Goal: Complete application form

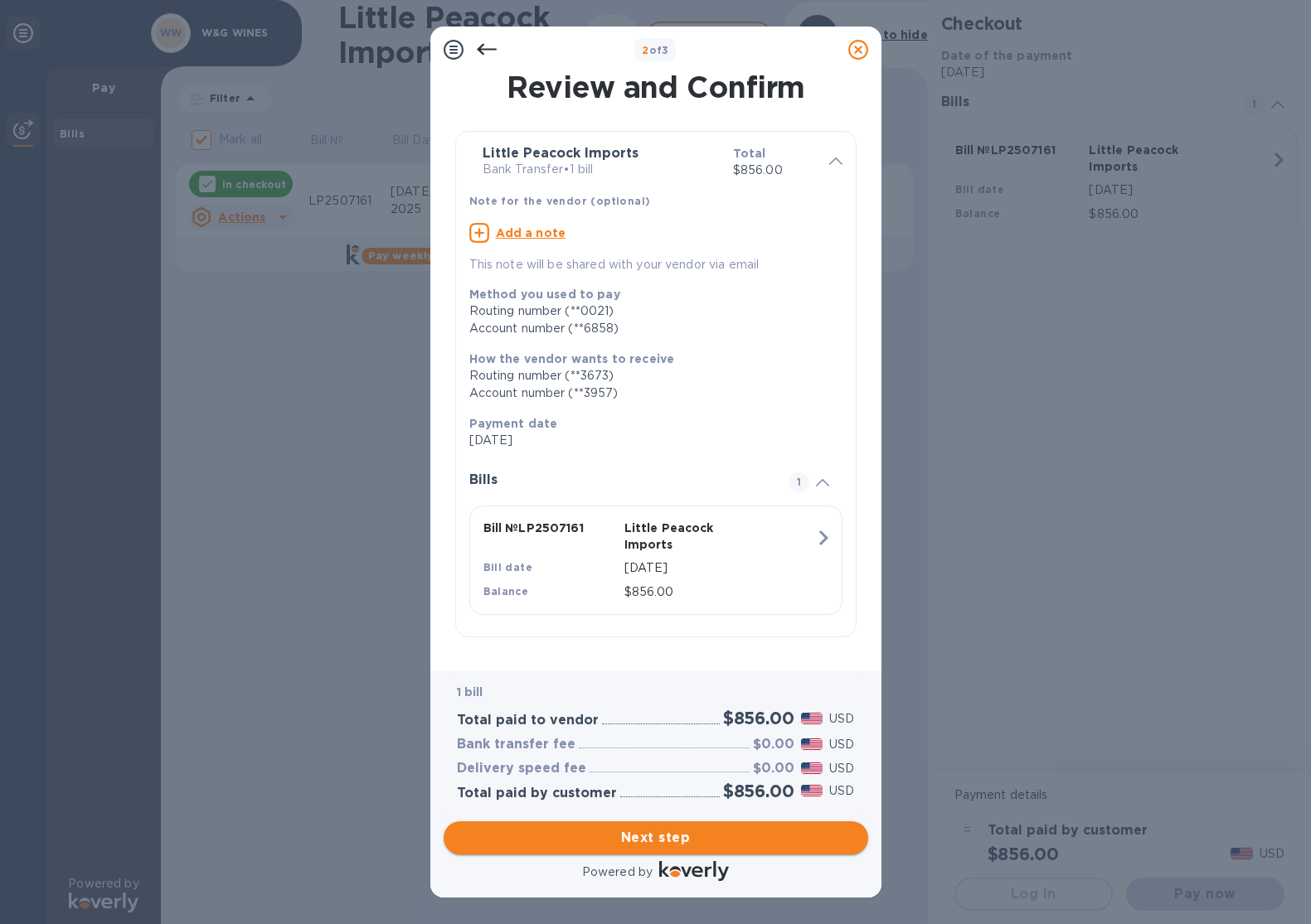
click at [665, 840] on span "Next step" at bounding box center [656, 837] width 398 height 20
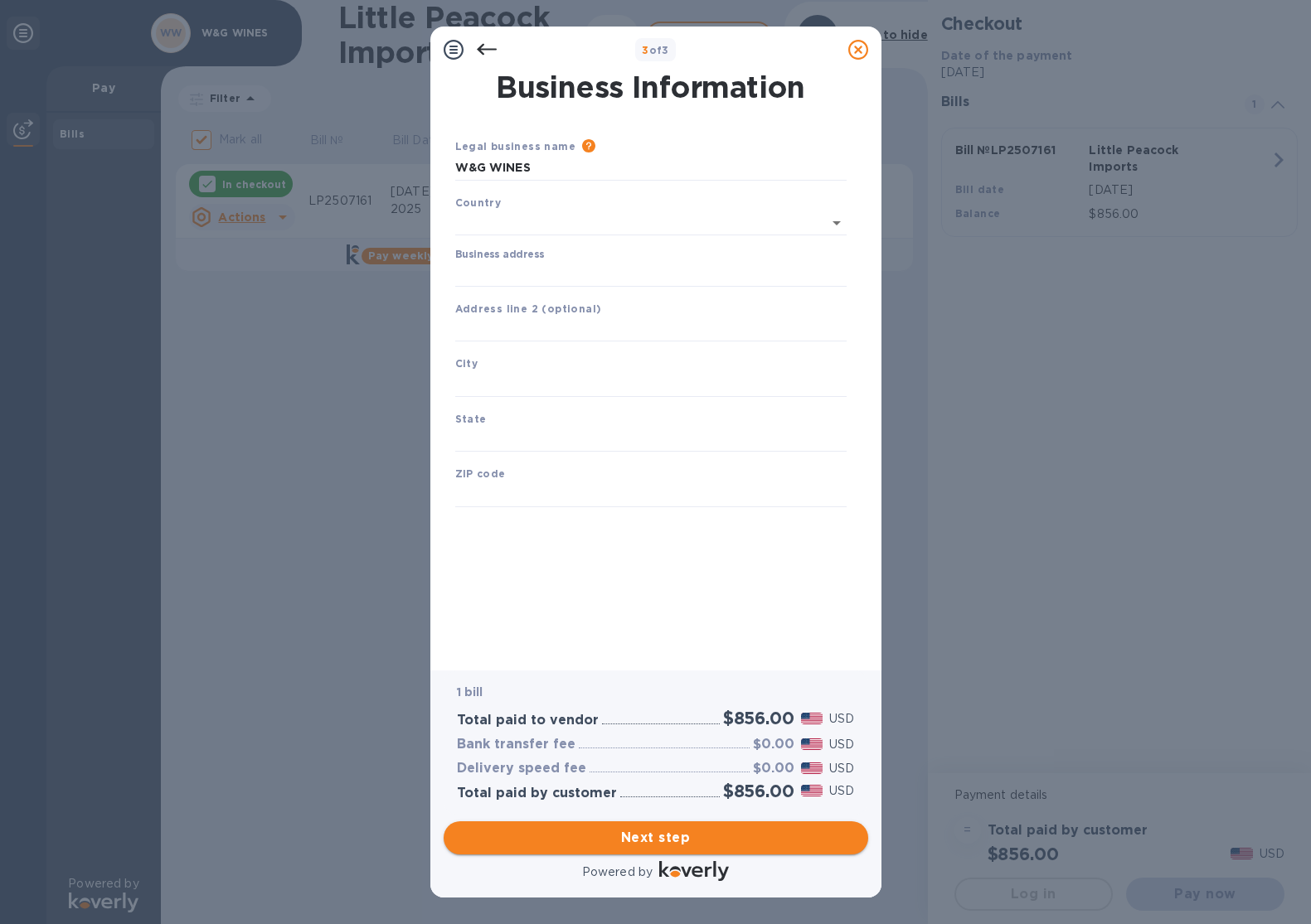
type input "[GEOGRAPHIC_DATA]"
click at [489, 277] on input "Business address" at bounding box center [650, 270] width 391 height 25
type input "[STREET_ADDRESS][GEOGRAPHIC_DATA]"
click at [485, 381] on input "text" at bounding box center [650, 381] width 391 height 25
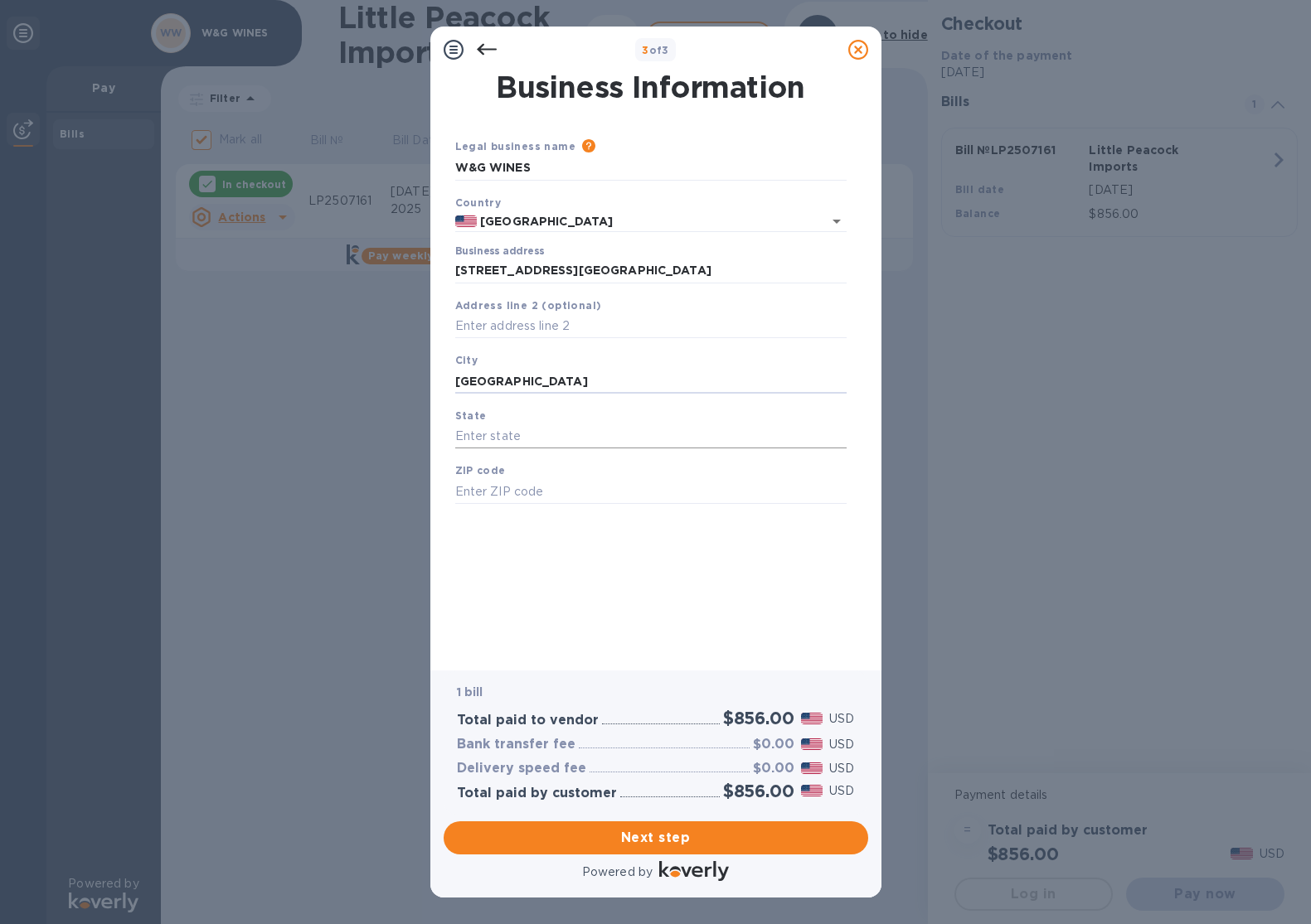
type input "[GEOGRAPHIC_DATA]"
click at [490, 432] on input "text" at bounding box center [650, 436] width 391 height 25
type input "NY"
click at [508, 489] on input "text" at bounding box center [650, 491] width 391 height 25
type input "11201"
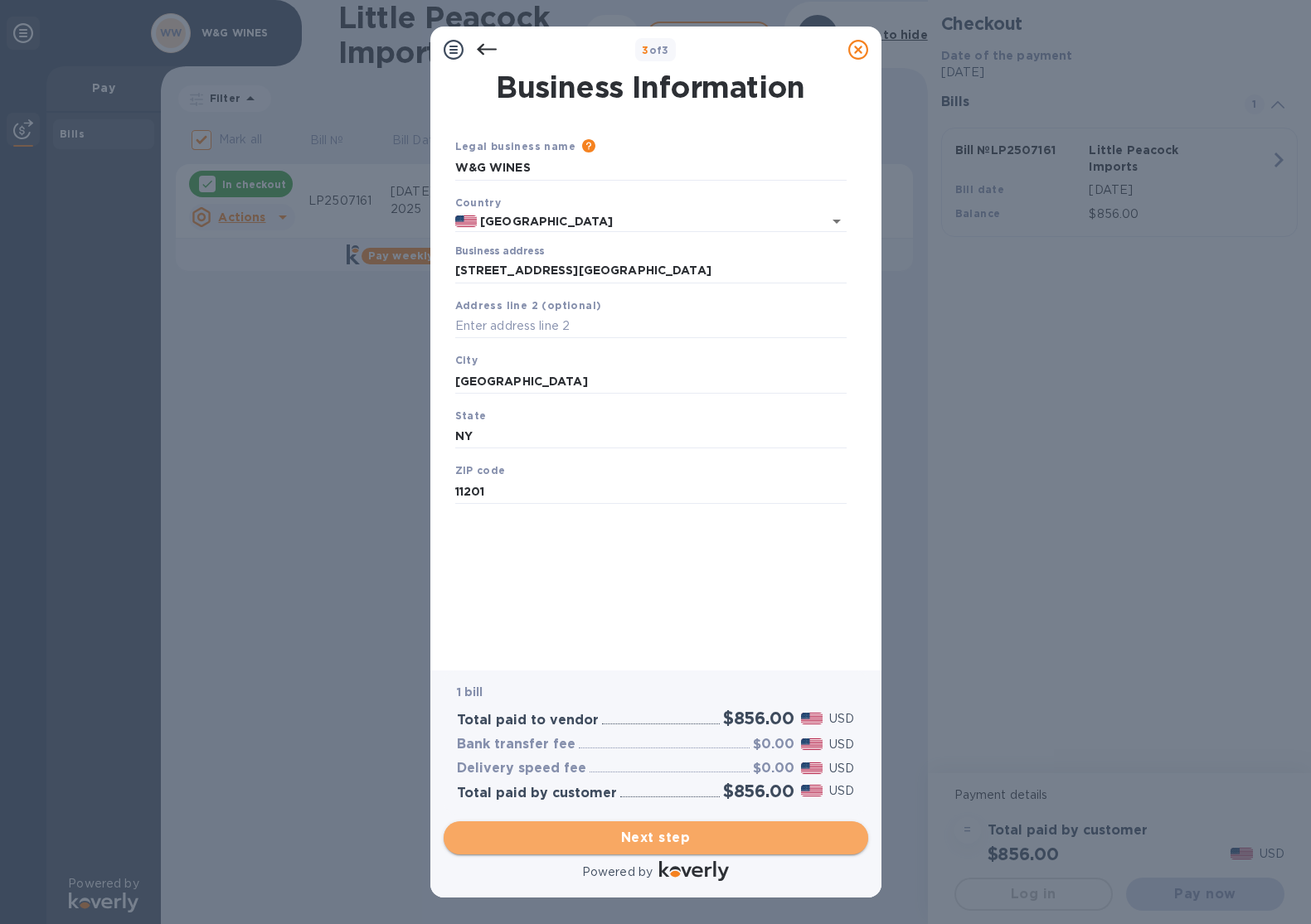
click at [662, 843] on span "Next step" at bounding box center [656, 837] width 398 height 20
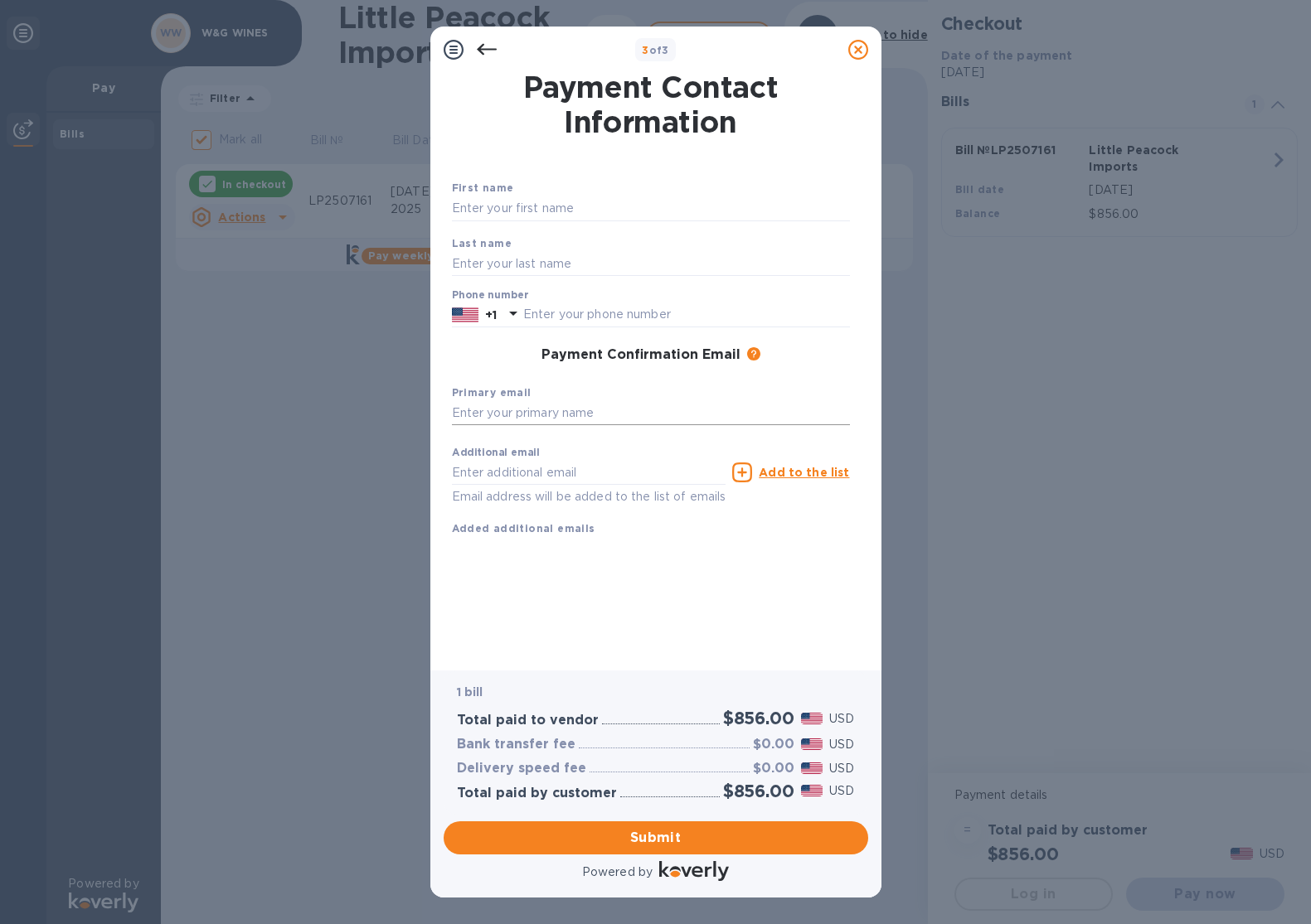
click at [544, 416] on input "text" at bounding box center [650, 413] width 398 height 25
click at [508, 200] on input "text" at bounding box center [650, 208] width 398 height 25
type input "[PERSON_NAME]"
type input "0718753198"
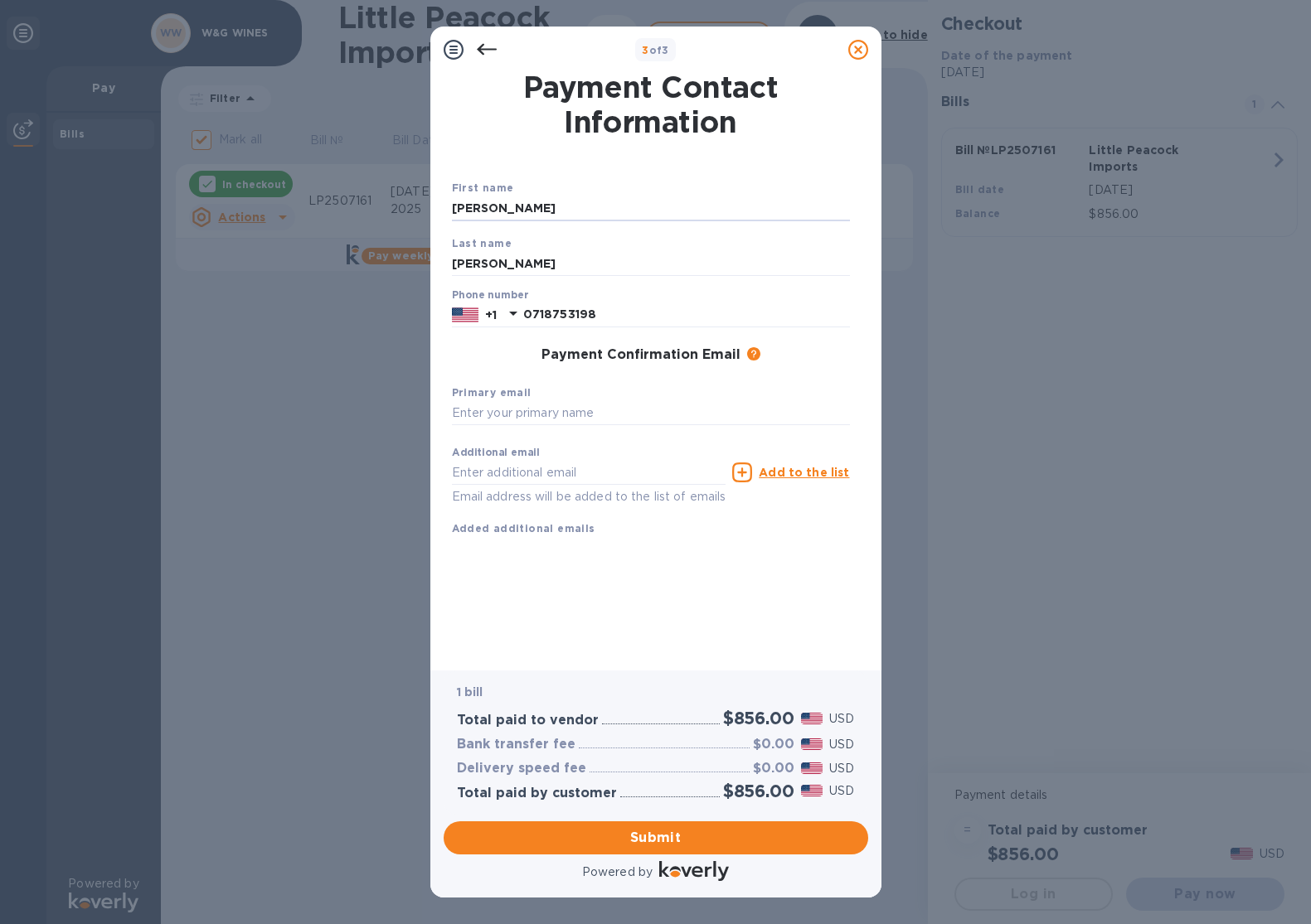
type input "[EMAIL_ADDRESS][DOMAIN_NAME]"
click at [623, 475] on input "[EMAIL_ADDRESS][DOMAIN_NAME]" at bounding box center [588, 472] width 274 height 25
drag, startPoint x: 623, startPoint y: 475, endPoint x: 425, endPoint y: 449, distance: 199.7
click at [425, 449] on div "3 of 3 Payment Contact Information First name [PERSON_NAME] Last name [PERSON_N…" at bounding box center [655, 462] width 1311 height 924
click at [461, 416] on input "text" at bounding box center [650, 413] width 398 height 25
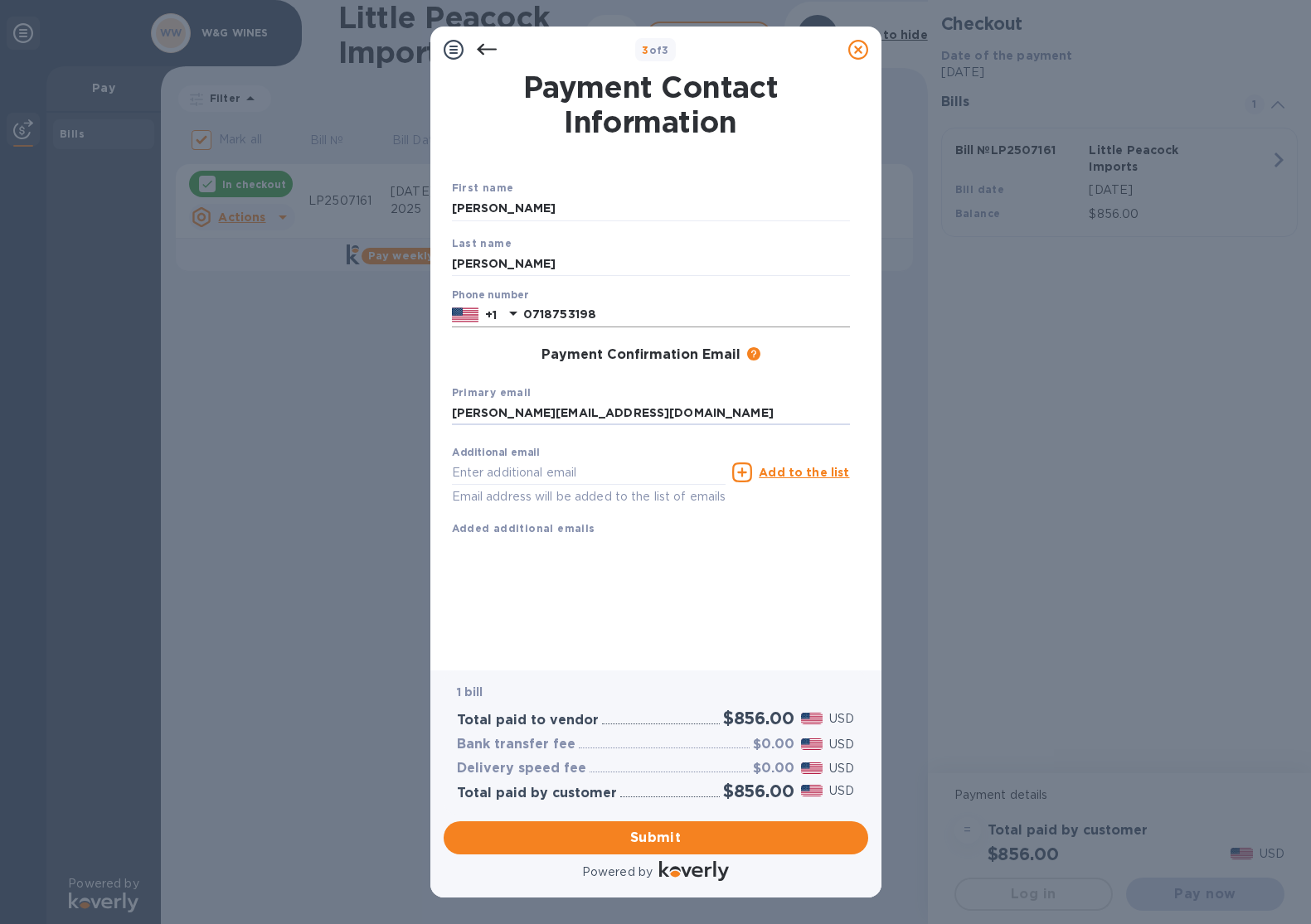
type input "[PERSON_NAME][EMAIL_ADDRESS][DOMAIN_NAME]"
click at [531, 312] on input "0718753198" at bounding box center [687, 315] width 327 height 25
click at [599, 317] on input "718753198" at bounding box center [687, 315] width 327 height 25
drag, startPoint x: 599, startPoint y: 310, endPoint x: 520, endPoint y: 318, distance: 79.4
click at [520, 318] on div "[PHONE_NUMBER]" at bounding box center [650, 315] width 398 height 25
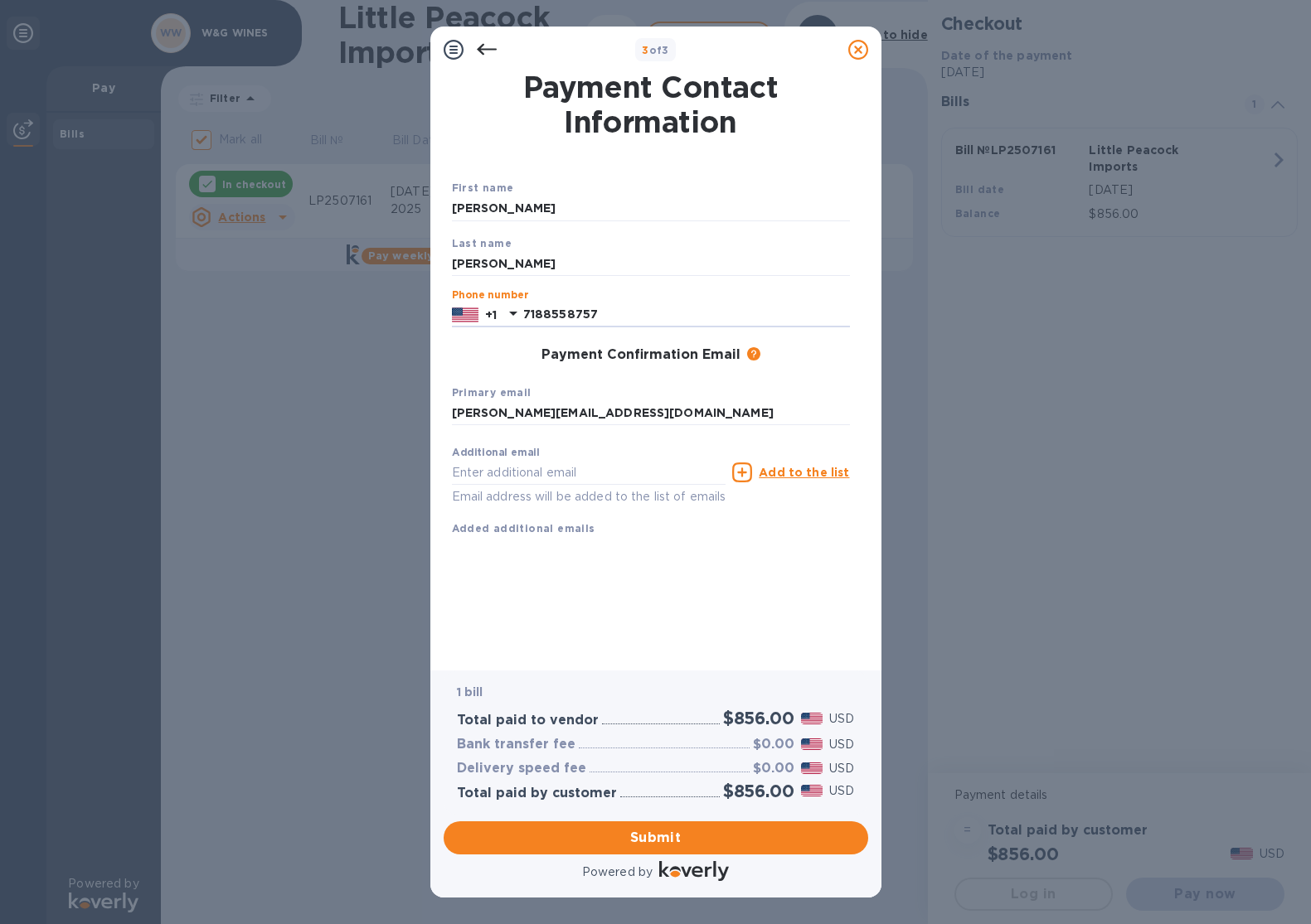
type input "7188558757"
click at [636, 588] on div "Payment Contact Information First name [PERSON_NAME] Last name [PERSON_NAME] Ph…" at bounding box center [655, 360] width 408 height 574
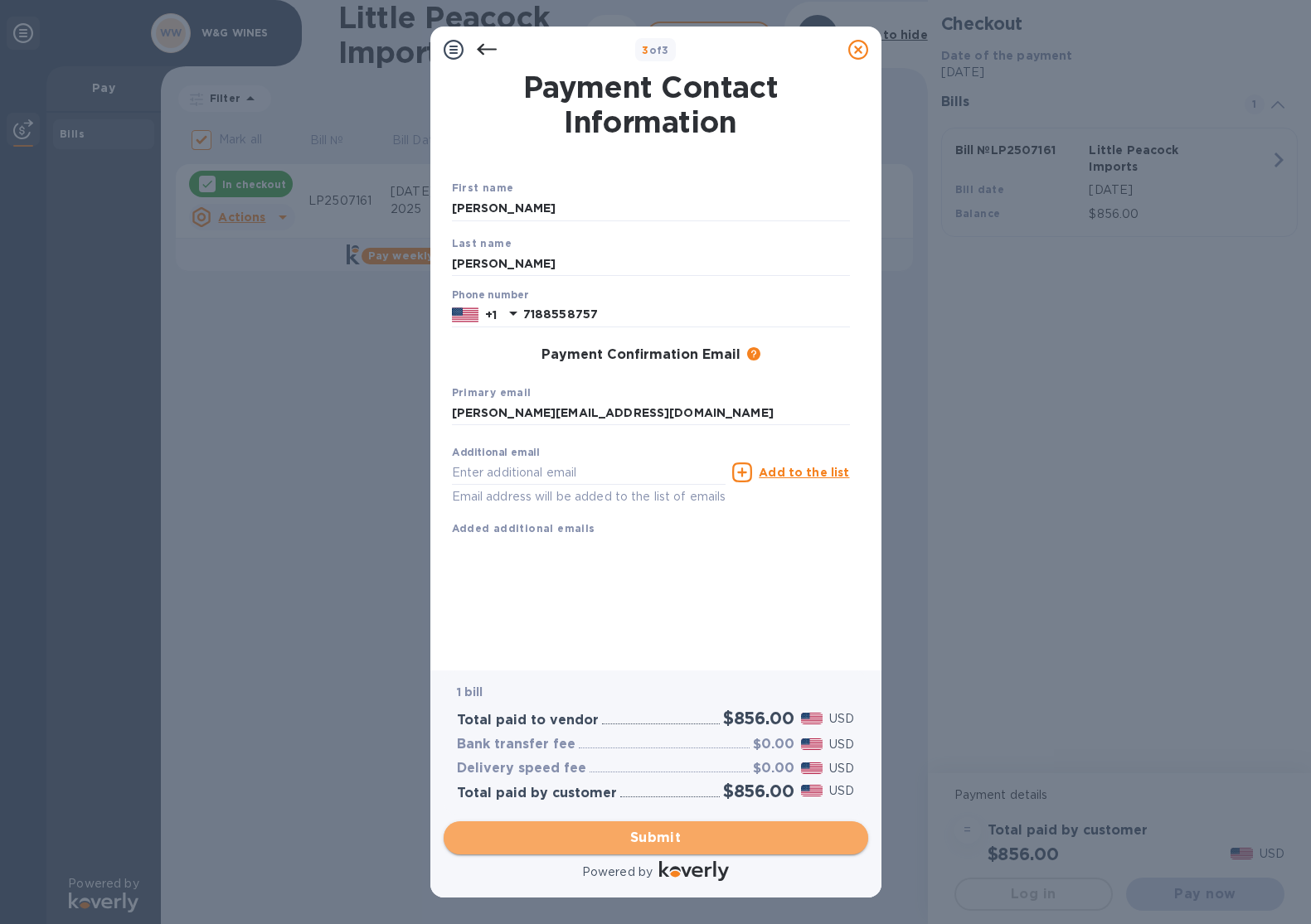
click at [675, 852] on button "Submit" at bounding box center [655, 838] width 425 height 33
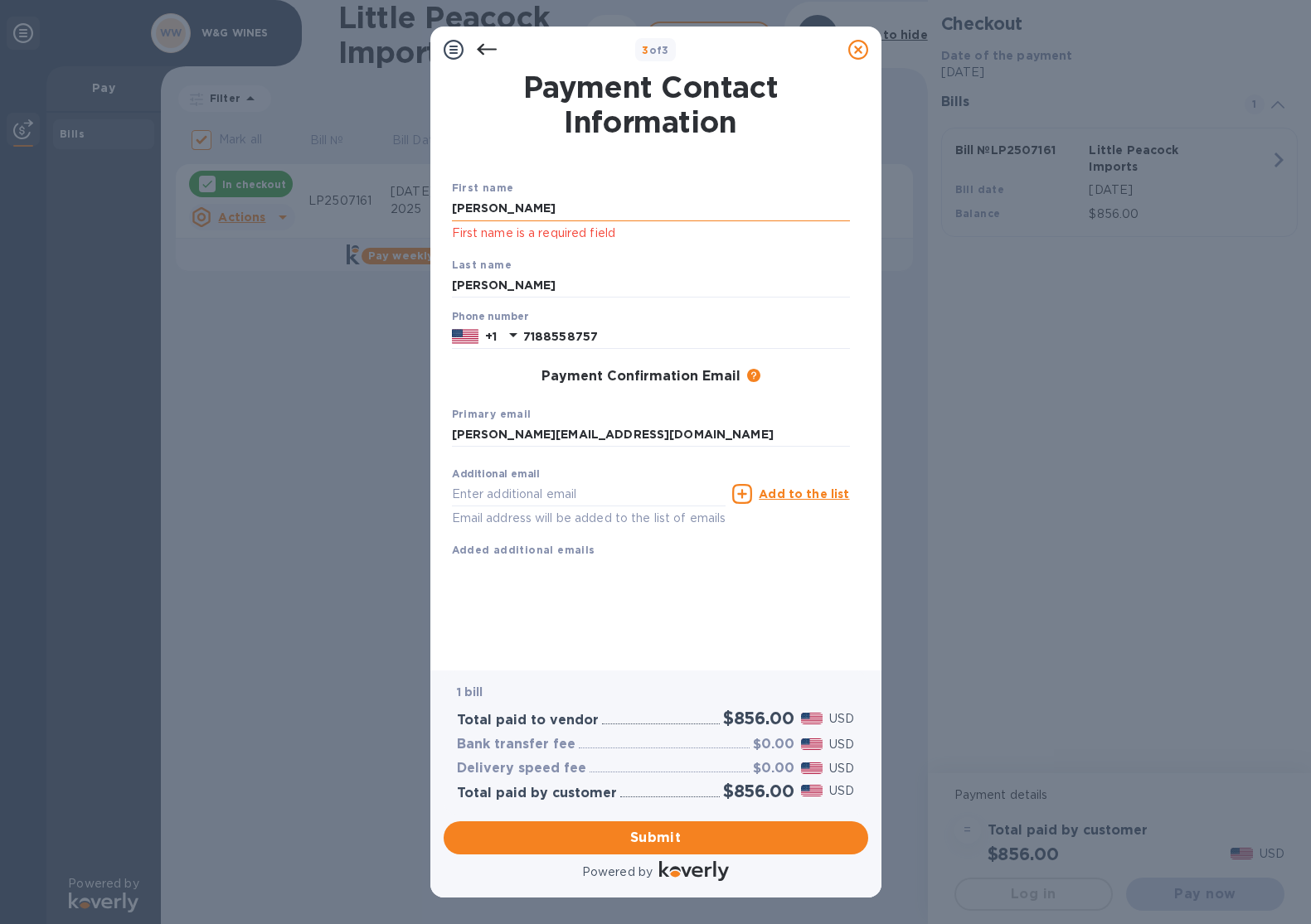
click at [525, 213] on input "[PERSON_NAME]" at bounding box center [650, 208] width 398 height 25
type input "[PERSON_NAME]"
click button "Submit" at bounding box center [0, 0] width 0 height 0
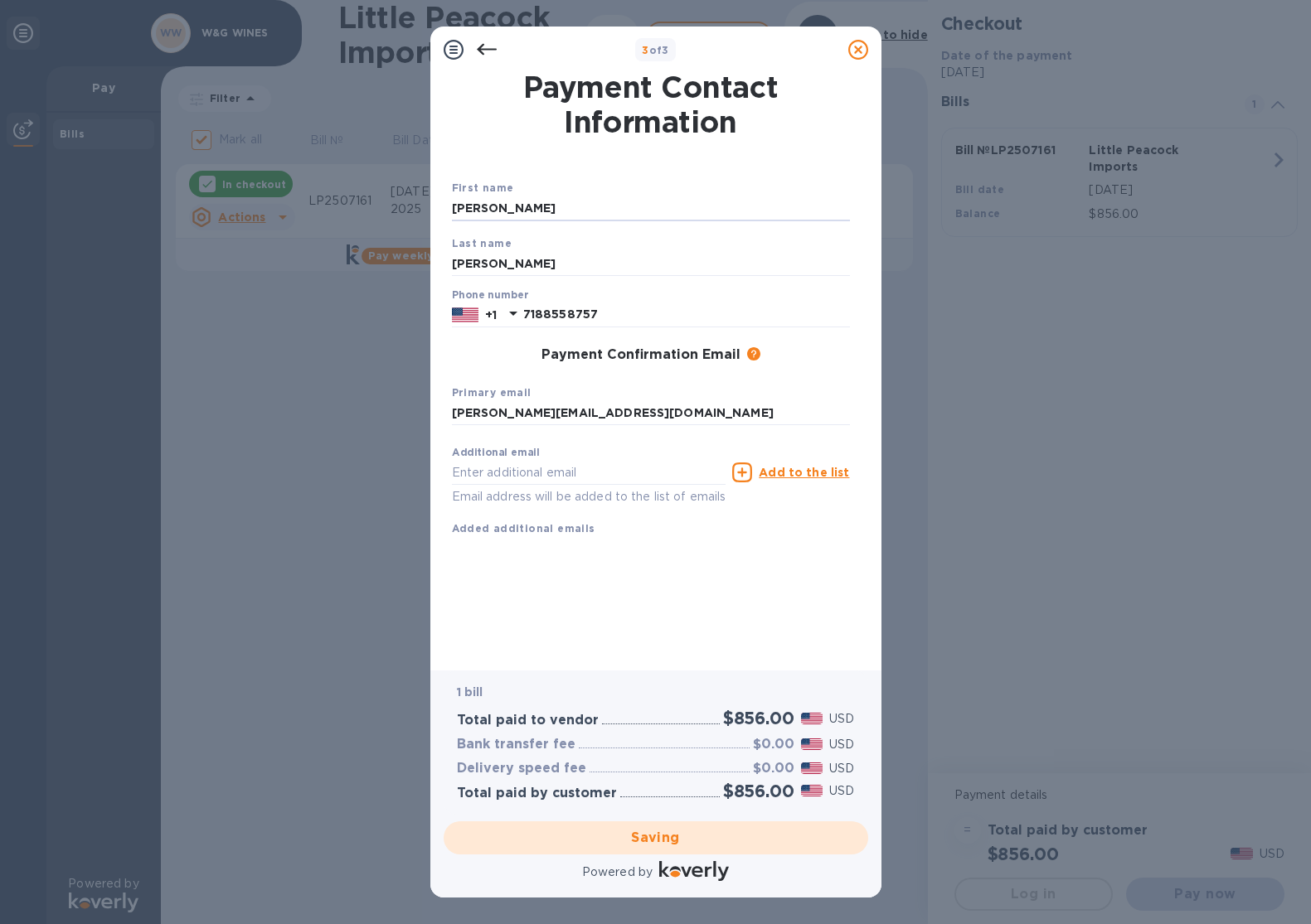
click at [719, 618] on div "Payment Contact Information First name [PERSON_NAME] Last name [PERSON_NAME] Ph…" at bounding box center [655, 360] width 408 height 574
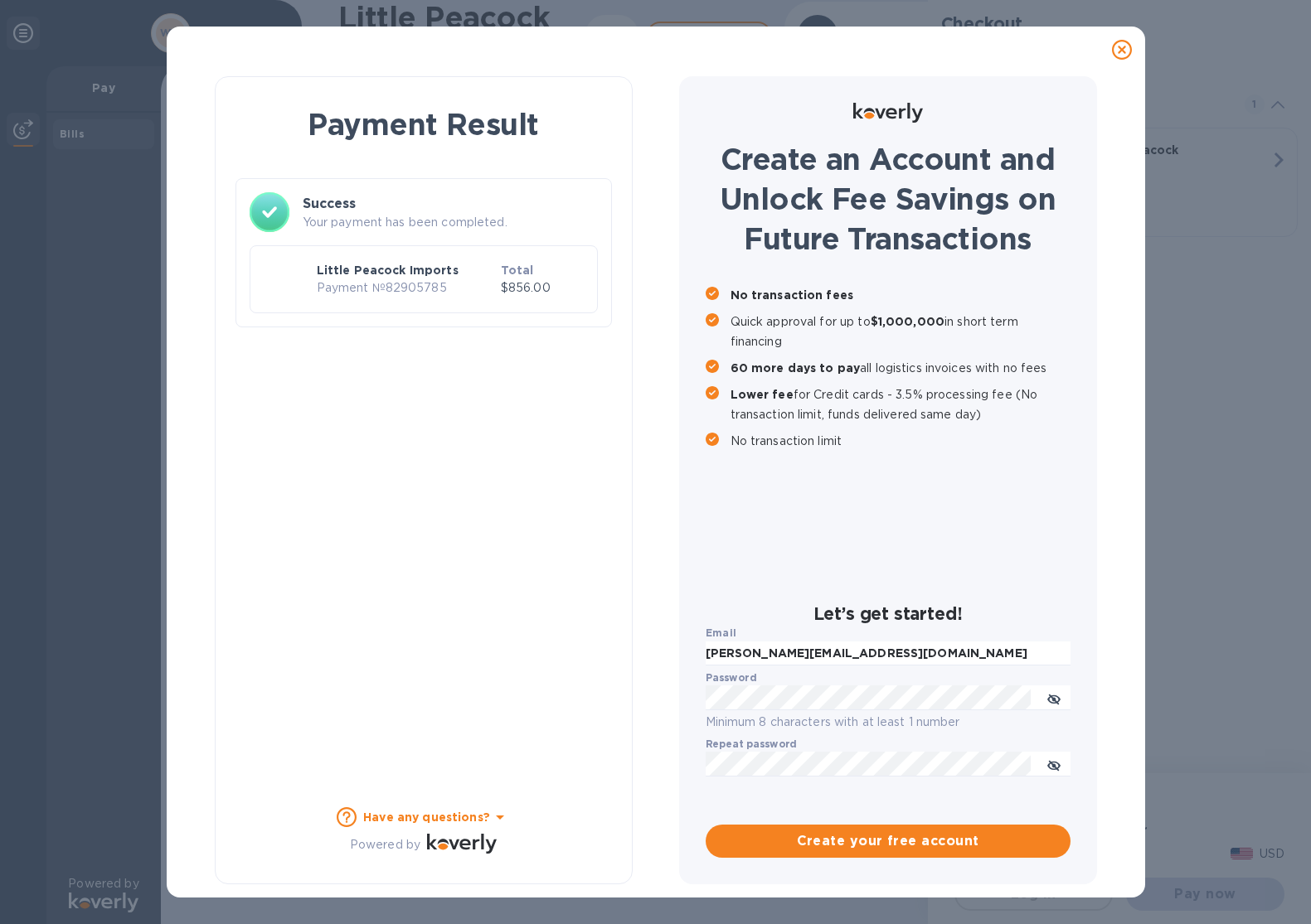
checkbox input "false"
